Goal: Information Seeking & Learning: Compare options

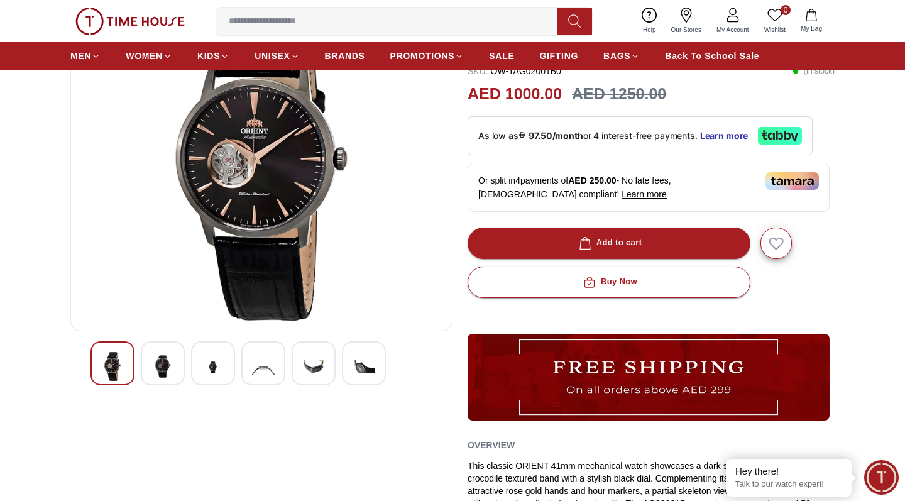
scroll to position [135, 0]
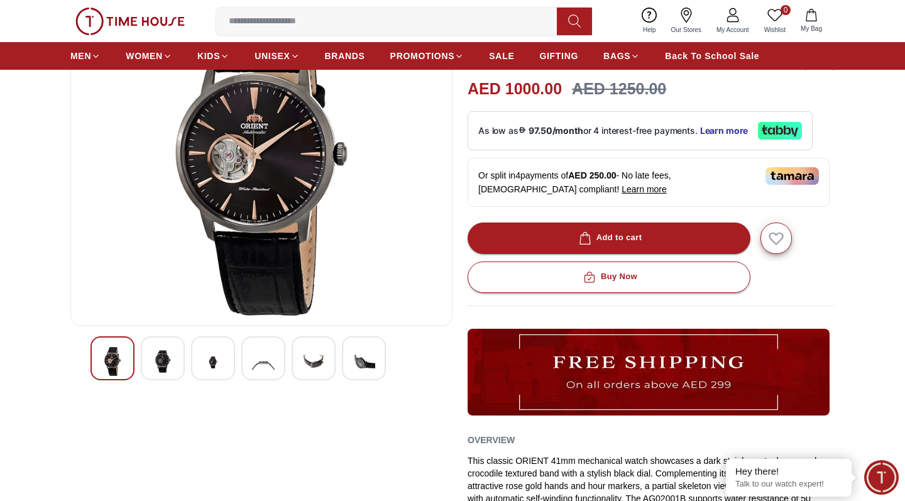
click at [159, 368] on img at bounding box center [162, 361] width 23 height 29
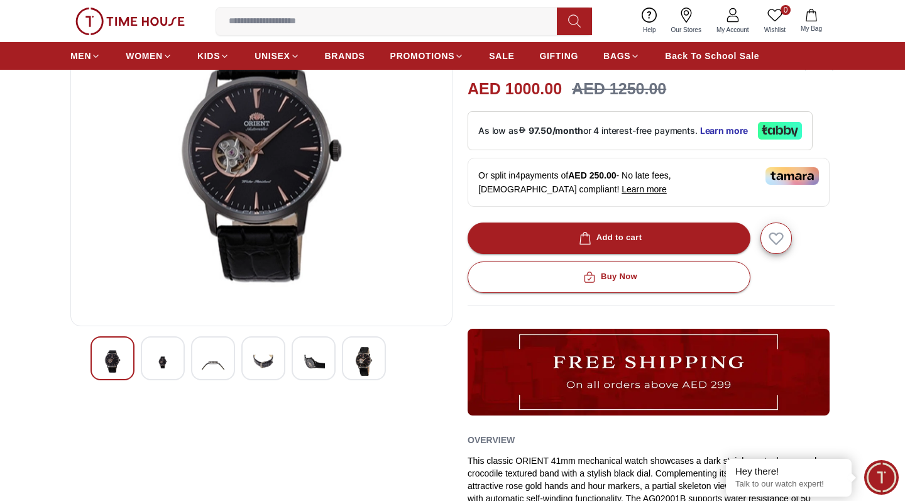
click at [207, 365] on img at bounding box center [213, 362] width 23 height 31
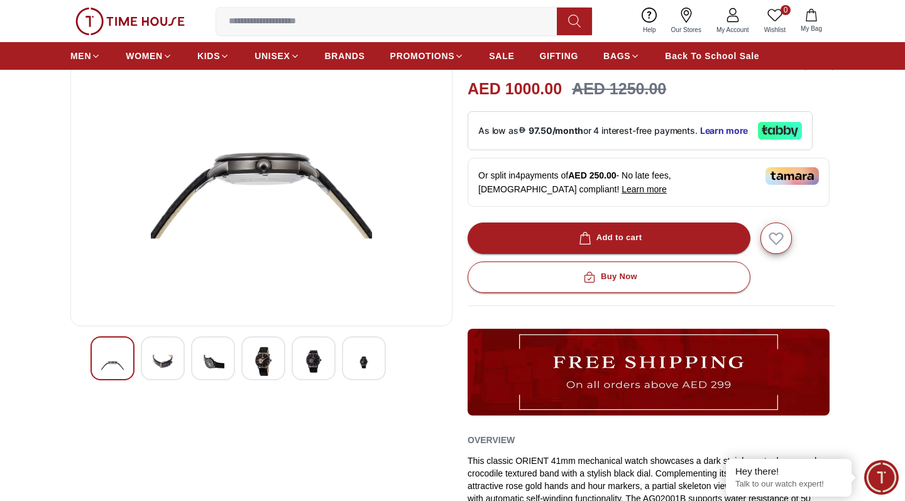
click at [266, 361] on img at bounding box center [263, 361] width 23 height 29
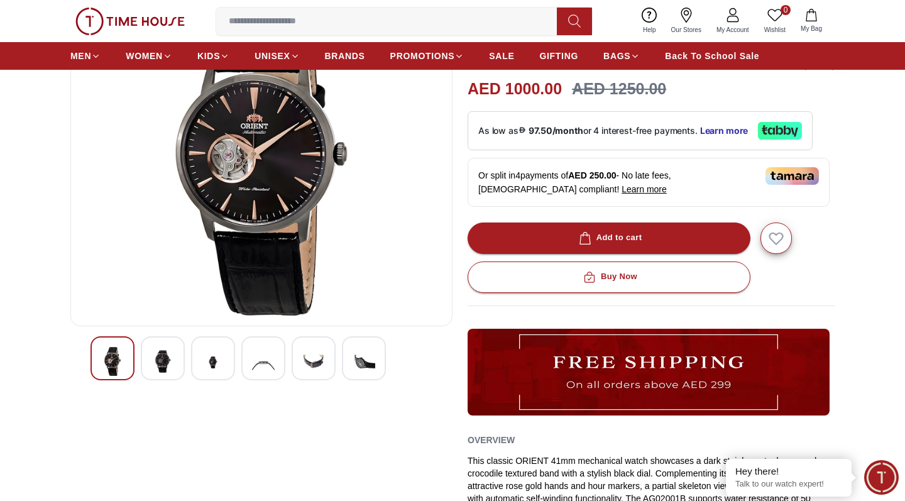
click at [316, 361] on img at bounding box center [313, 362] width 23 height 31
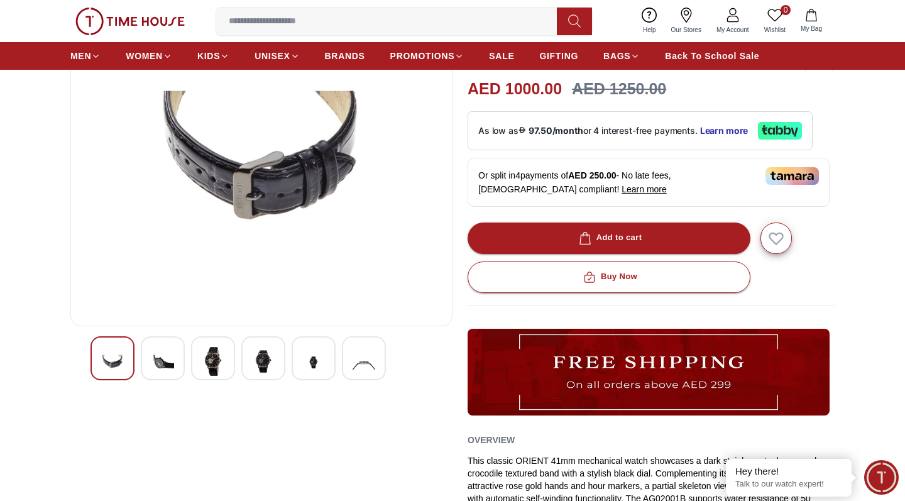
click at [368, 361] on img at bounding box center [364, 362] width 23 height 31
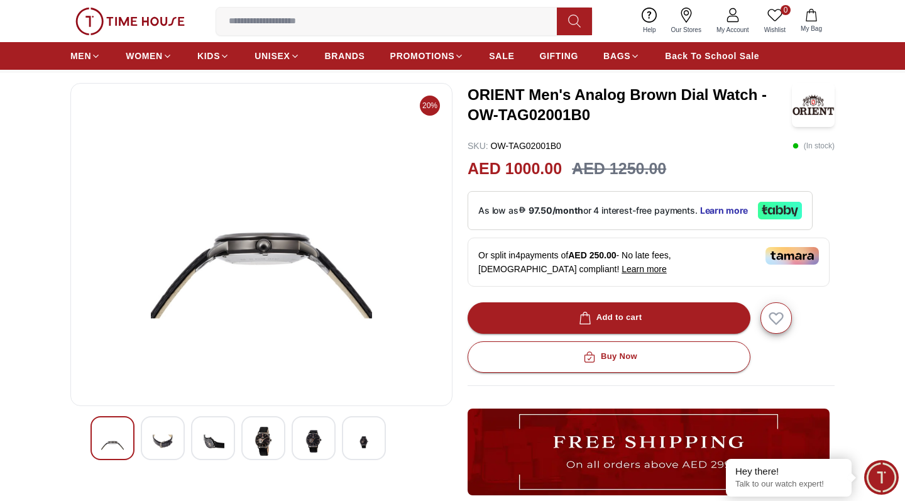
scroll to position [60, 0]
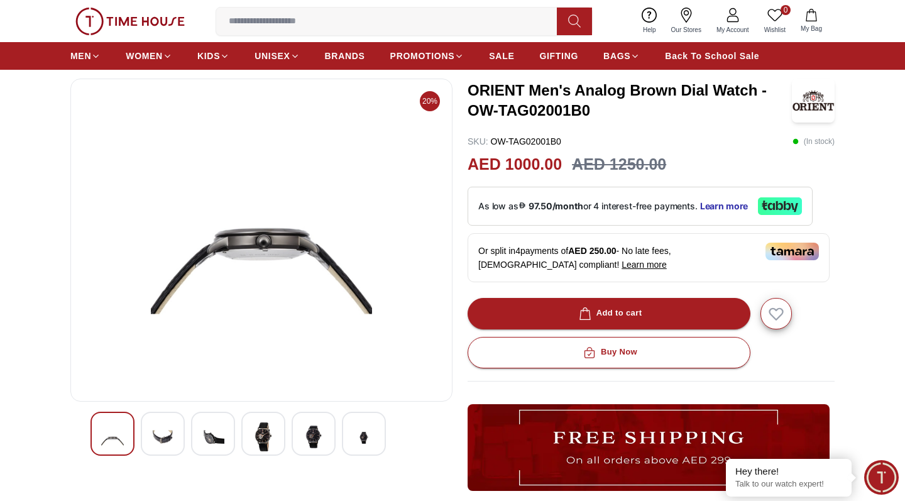
click at [125, 447] on div at bounding box center [113, 434] width 44 height 44
click at [164, 445] on img at bounding box center [162, 437] width 23 height 31
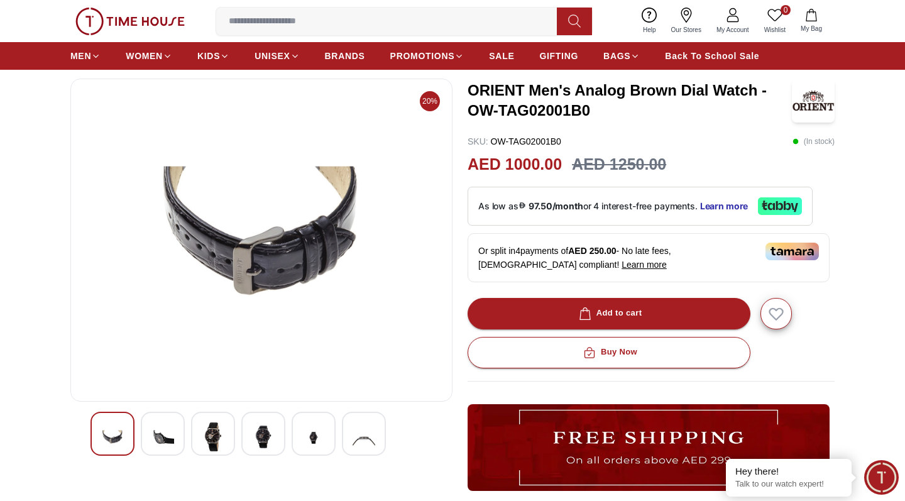
click at [124, 442] on div at bounding box center [113, 434] width 44 height 44
click at [185, 444] on div at bounding box center [262, 434] width 342 height 44
click at [219, 442] on img at bounding box center [213, 436] width 23 height 29
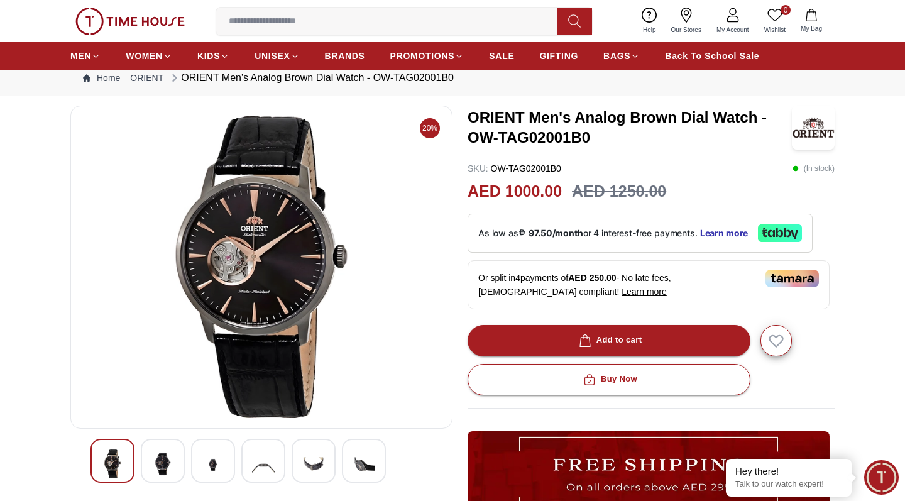
scroll to position [32, 0]
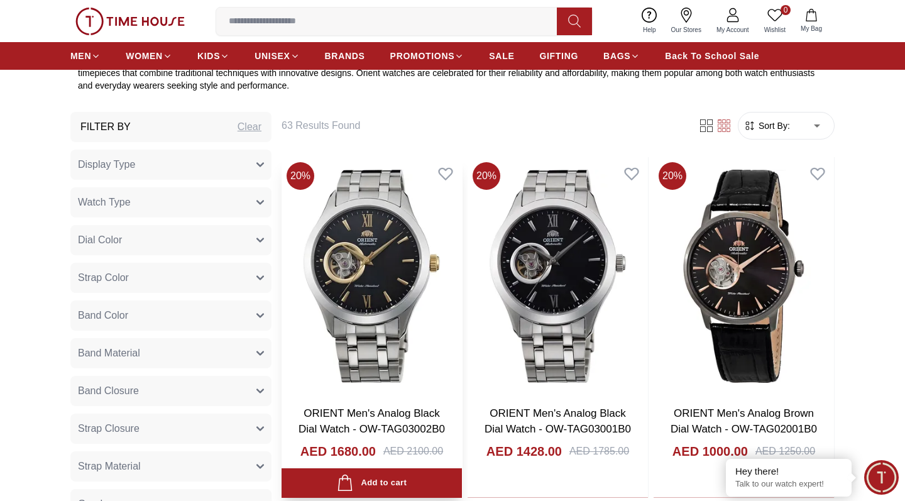
scroll to position [312, 0]
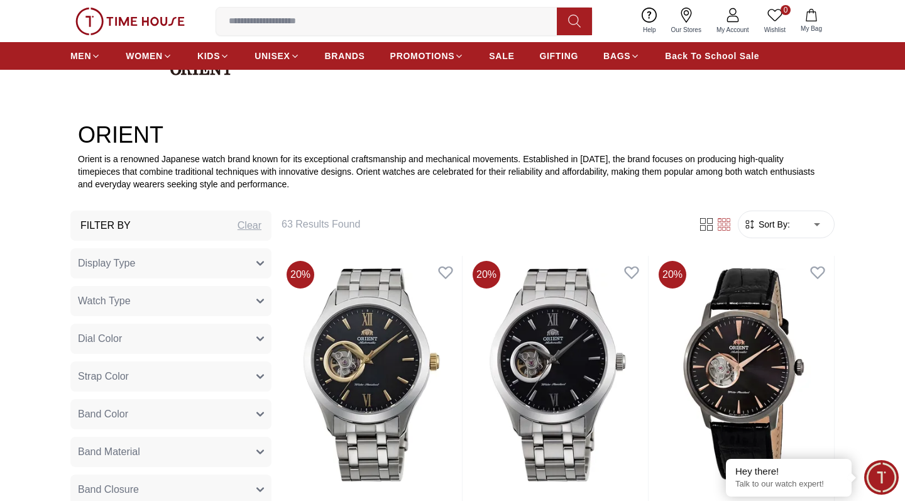
click at [768, 232] on form "Sort By: ​ ****** ​" at bounding box center [786, 225] width 97 height 28
click at [775, 220] on span "Sort By:" at bounding box center [773, 224] width 34 height 13
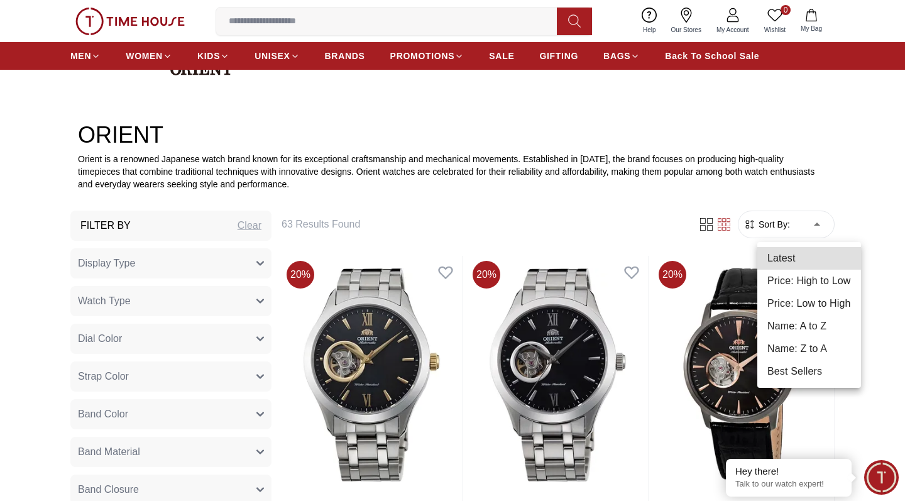
click at [817, 307] on li "Price: Low to High" at bounding box center [809, 303] width 104 height 23
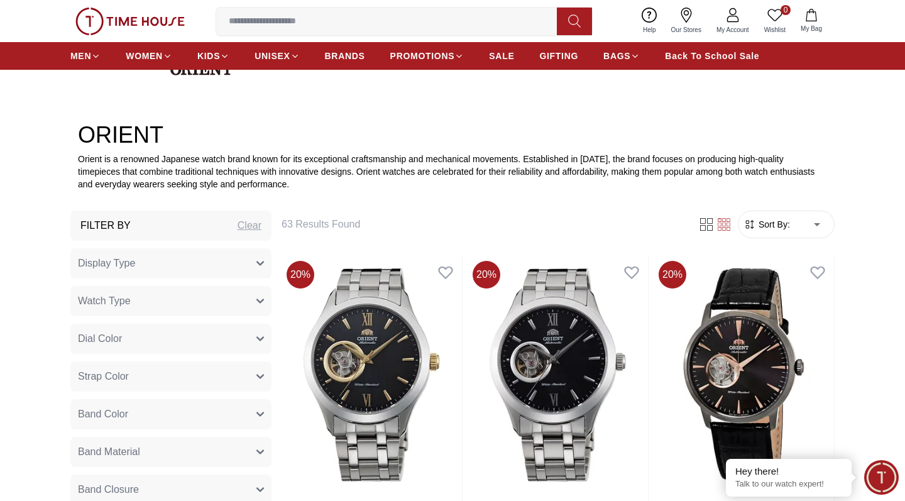
type input "*"
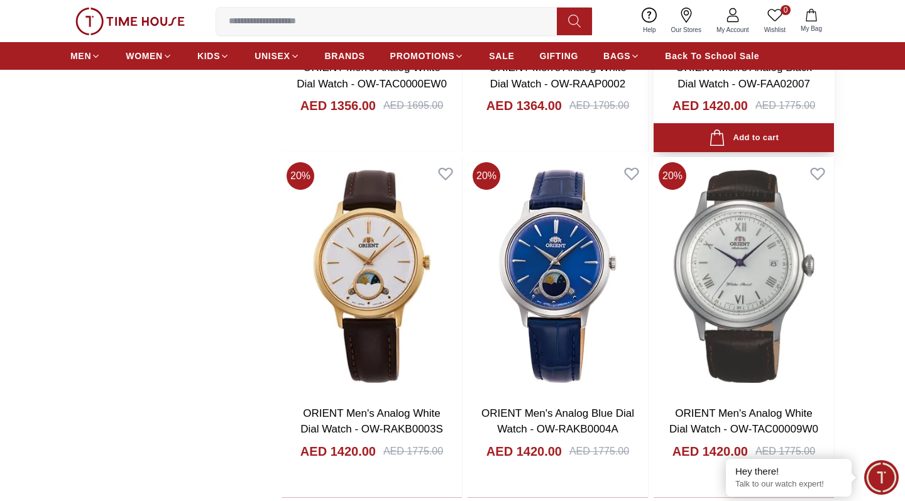
scroll to position [2154, 0]
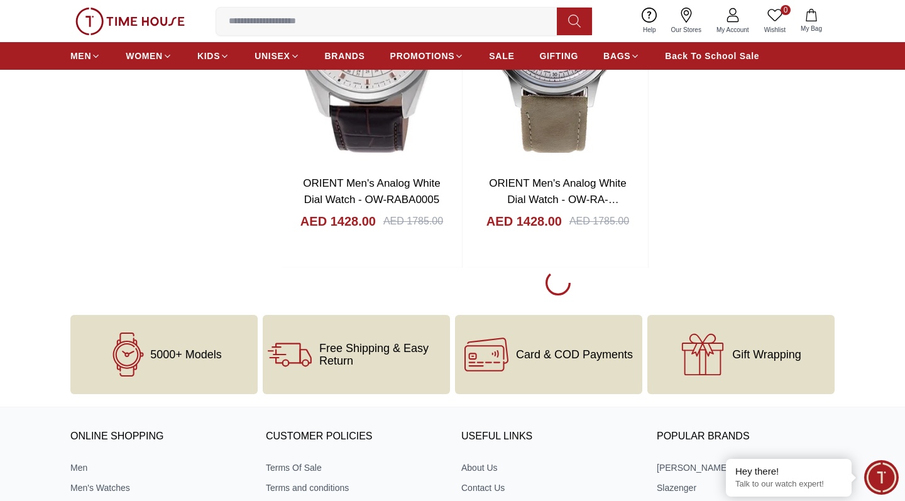
scroll to position [2715, 0]
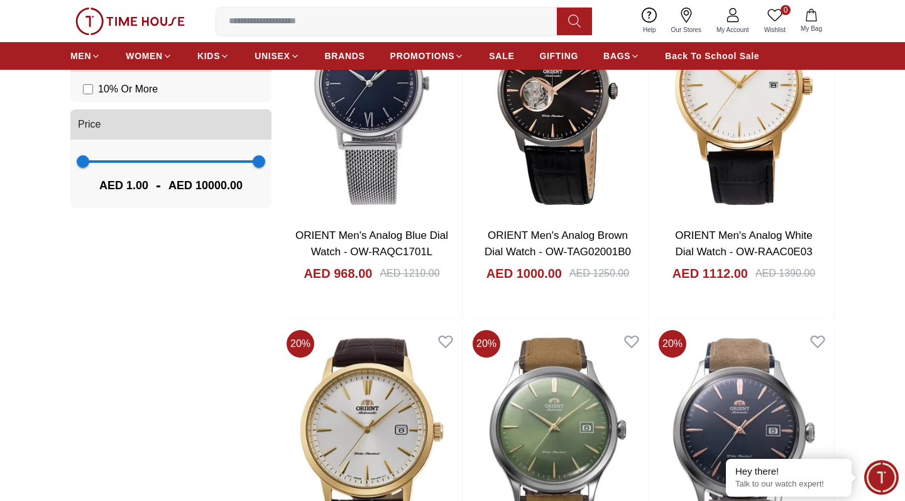
scroll to position [886, 0]
